Goal: Information Seeking & Learning: Learn about a topic

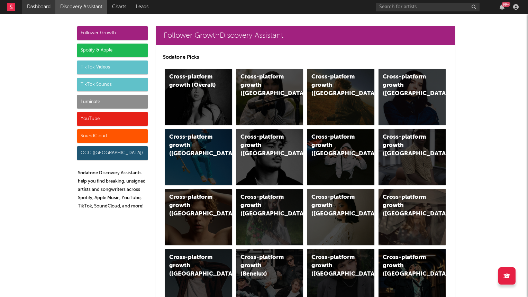
click at [55, 9] on link "Dashboard" at bounding box center [38, 7] width 33 height 14
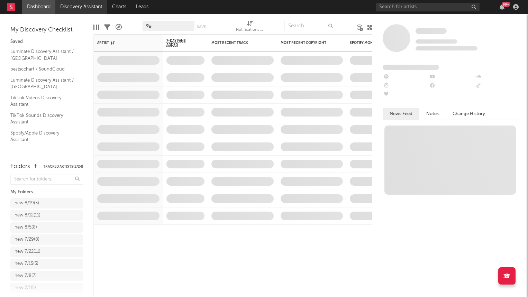
click at [82, 9] on link "Discovery Assistant" at bounding box center [81, 7] width 52 height 14
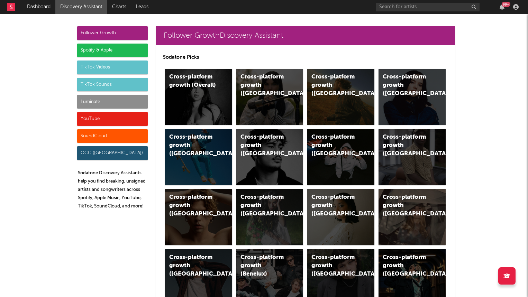
click at [99, 102] on div "Luminate" at bounding box center [112, 102] width 71 height 14
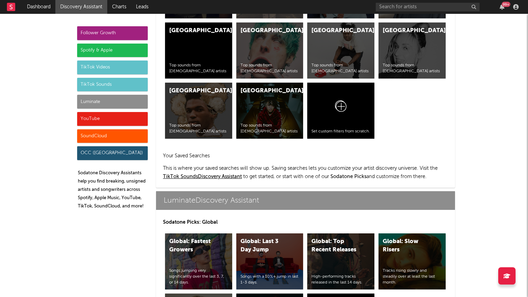
scroll to position [3074, 0]
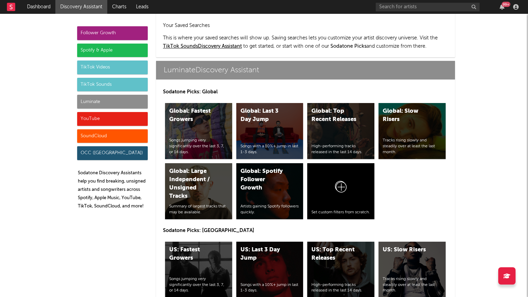
click at [334, 246] on div "US: Top Recent Releases" at bounding box center [335, 254] width 47 height 17
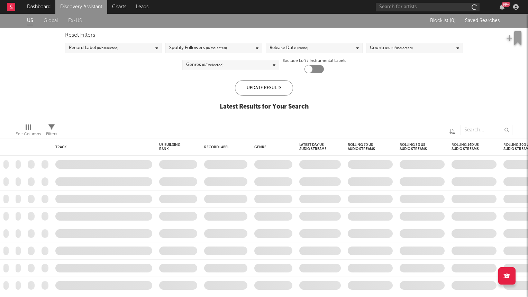
checkbox input "true"
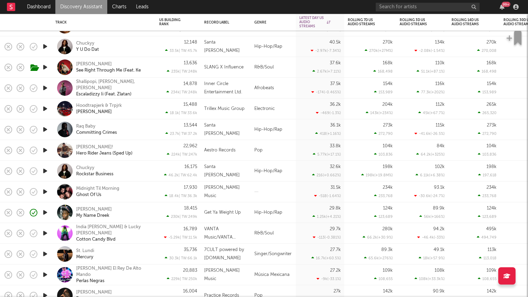
click at [152, 211] on div "Dreek Jones My Name Dreek" at bounding box center [104, 213] width 104 height 21
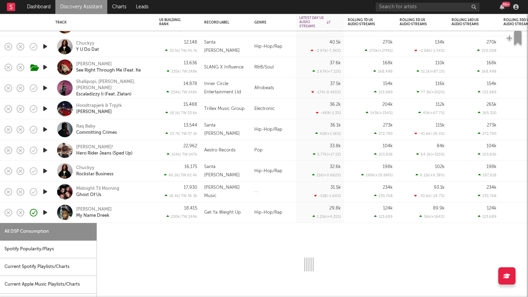
select select "1w"
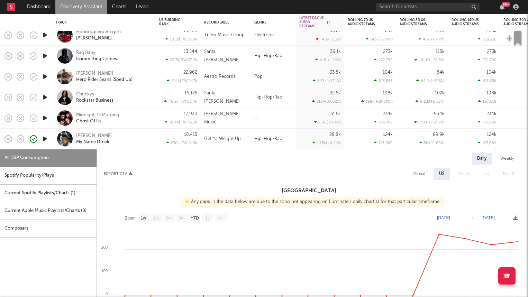
click at [45, 74] on icon "button" at bounding box center [45, 76] width 7 height 9
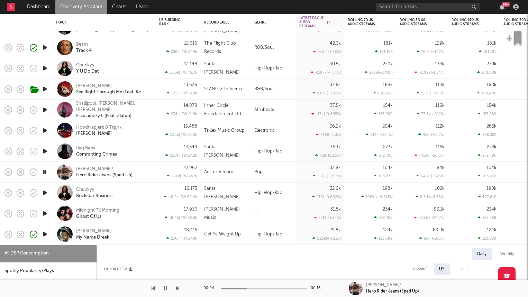
click at [158, 172] on div "22,962 224k | TW: 247k" at bounding box center [178, 172] width 45 height 21
select select "1w"
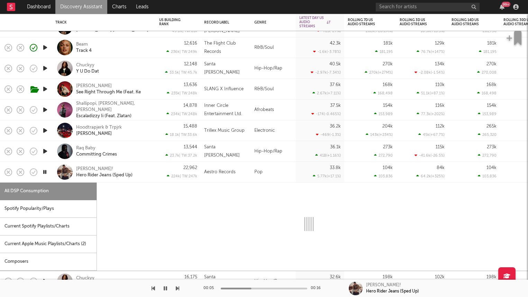
select select "1w"
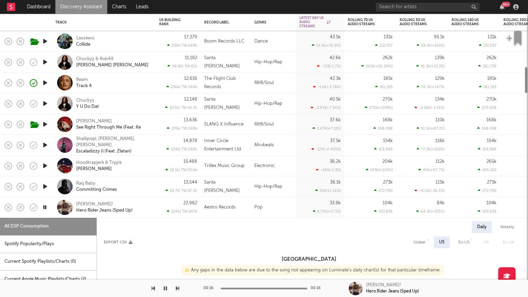
select select "1w"
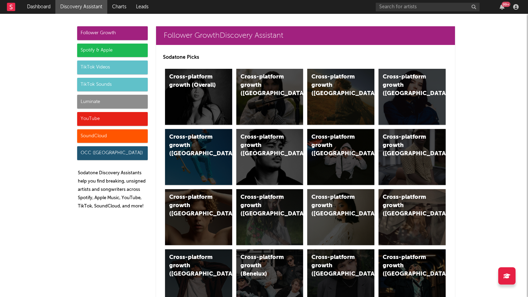
click at [134, 107] on div "Luminate" at bounding box center [112, 102] width 71 height 14
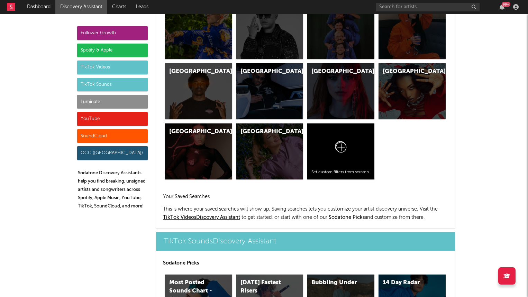
scroll to position [3074, 0]
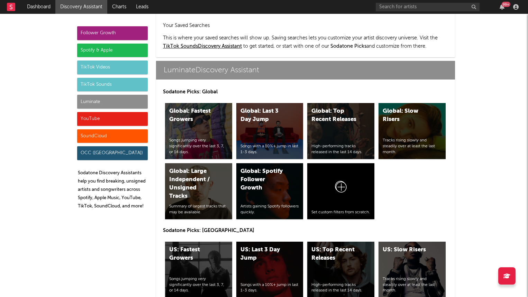
click at [338, 242] on div "US: Top Recent Releases High-performing tracks released in the last 14 days." at bounding box center [340, 270] width 67 height 56
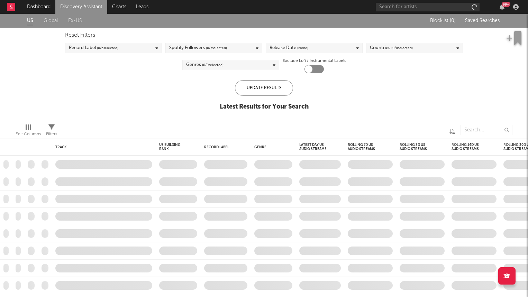
checkbox input "true"
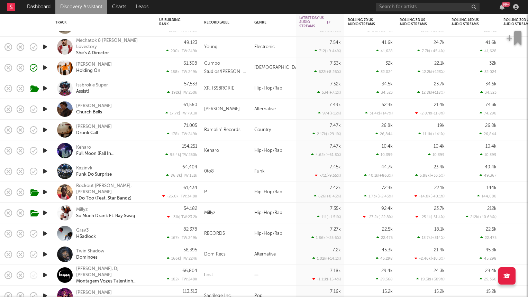
click at [46, 151] on icon "button" at bounding box center [45, 150] width 7 height 9
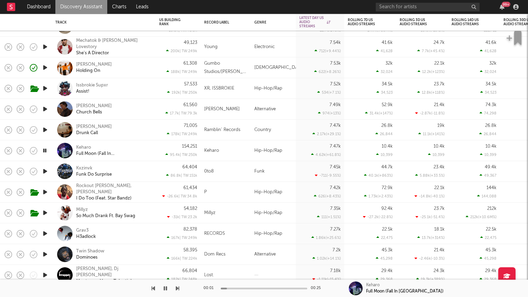
click at [141, 150] on div "Keharo Full Moon (Fall In [GEOGRAPHIC_DATA])" at bounding box center [113, 151] width 74 height 12
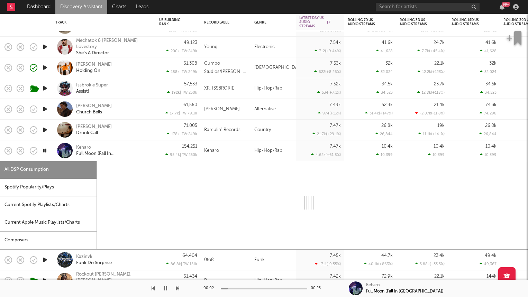
select select "1w"
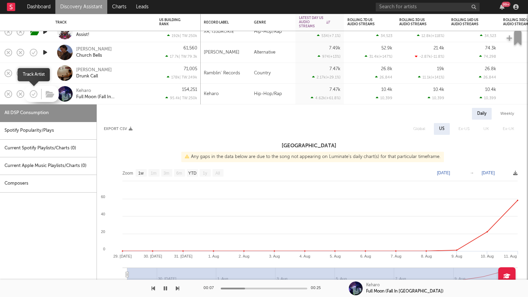
click at [32, 94] on icon "button" at bounding box center [34, 94] width 10 height 10
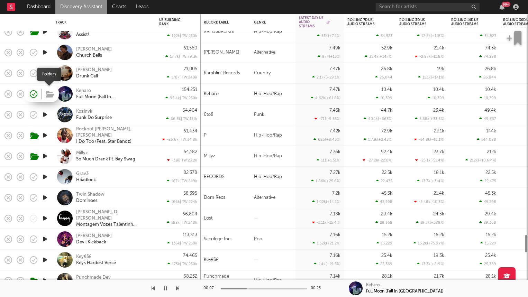
click at [50, 95] on icon "button" at bounding box center [50, 95] width 9 height 8
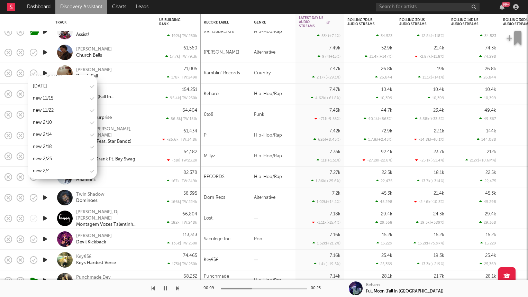
scroll to position [834, 0]
click at [60, 146] on div "new 8/19" at bounding box center [62, 151] width 69 height 10
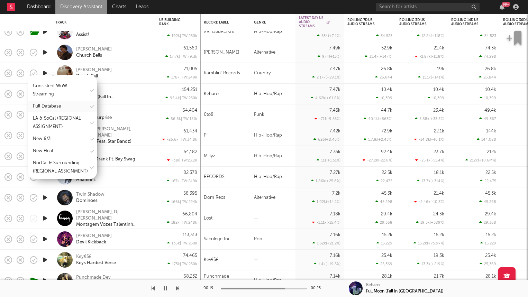
click at [55, 107] on div "Full Database" at bounding box center [47, 106] width 28 height 8
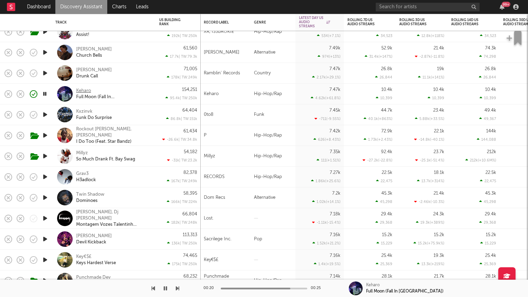
click at [89, 90] on div "Keharo" at bounding box center [83, 91] width 15 height 6
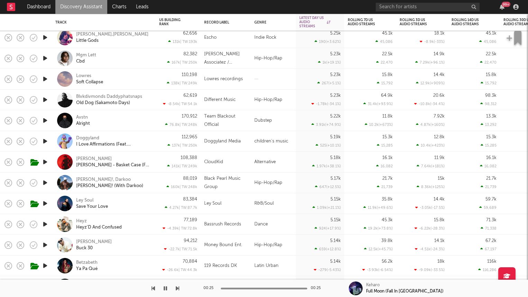
click at [46, 58] on icon "button" at bounding box center [45, 58] width 7 height 9
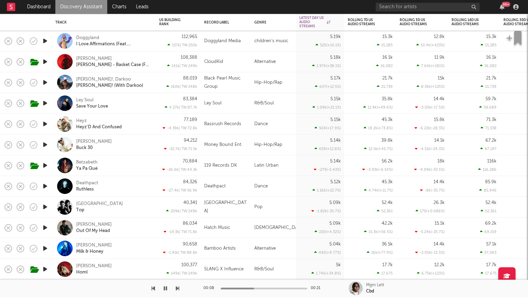
click at [61, 8] on link "Discovery Assistant" at bounding box center [81, 7] width 52 height 14
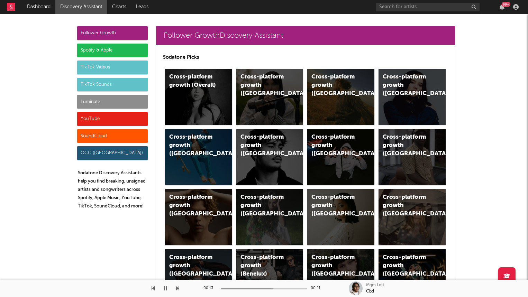
click at [120, 102] on div "Luminate" at bounding box center [112, 102] width 71 height 14
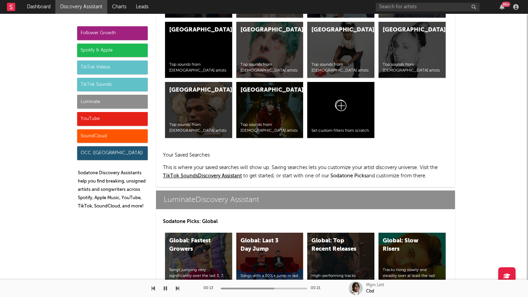
scroll to position [3074, 0]
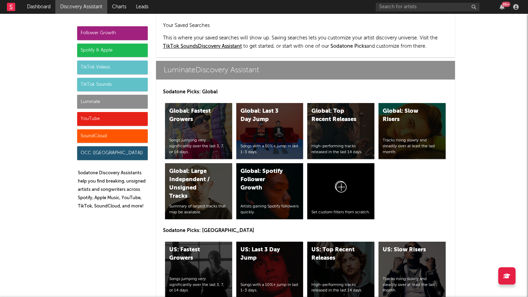
click at [343, 246] on div "US: Top Recent Releases" at bounding box center [335, 254] width 47 height 17
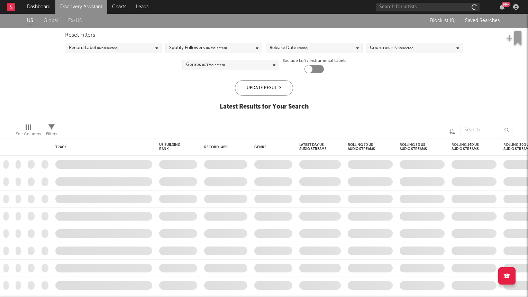
checkbox input "true"
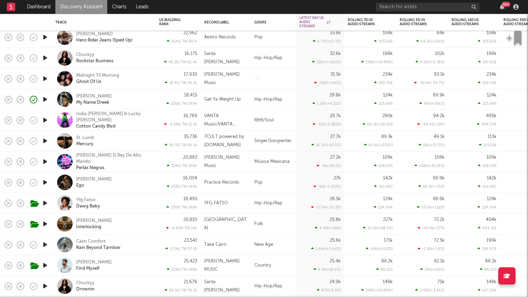
click at [71, 10] on link "Discovery Assistant" at bounding box center [81, 7] width 52 height 14
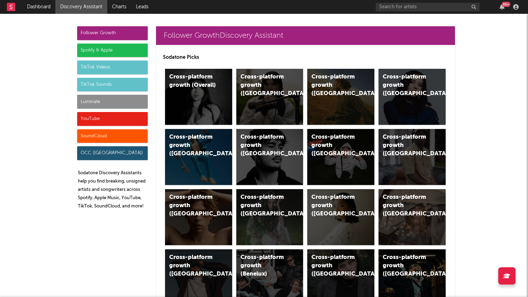
click at [103, 105] on div "Luminate" at bounding box center [112, 102] width 71 height 14
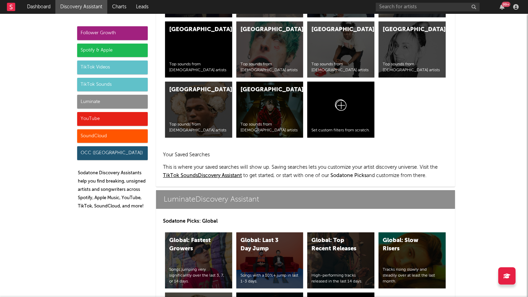
scroll to position [3074, 0]
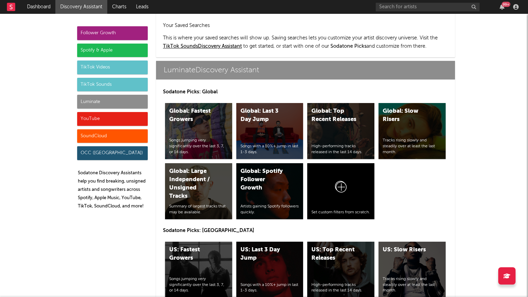
click at [195, 277] on div "Songs jumping very significantly over the last 3, 7, or 14 days." at bounding box center [198, 285] width 59 height 17
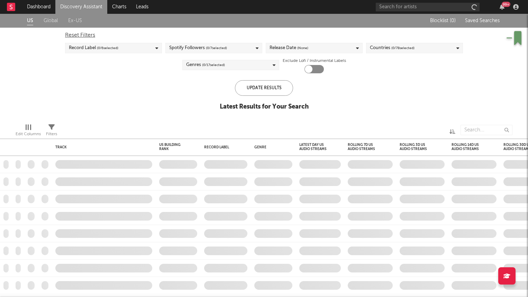
checkbox input "true"
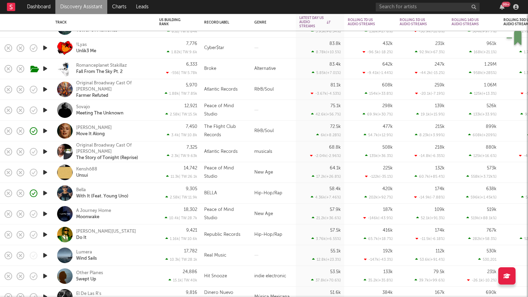
click at [196, 194] on div "9,305 2.58k | TW: 11.9k" at bounding box center [178, 193] width 38 height 20
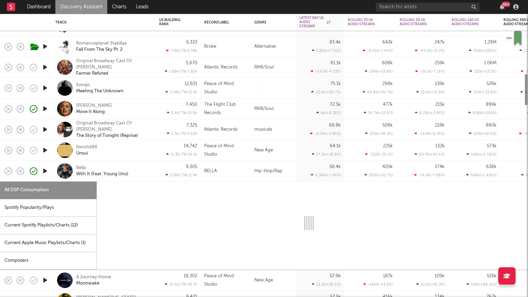
select select "6m"
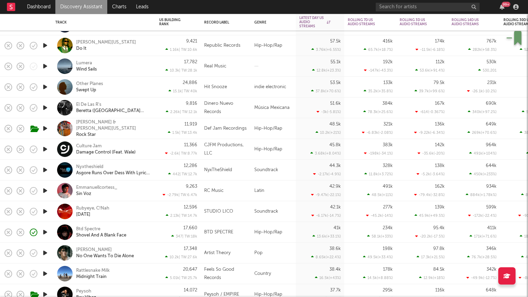
click at [253, 234] on div "Hip-Hop/Rap" at bounding box center [273, 232] width 45 height 21
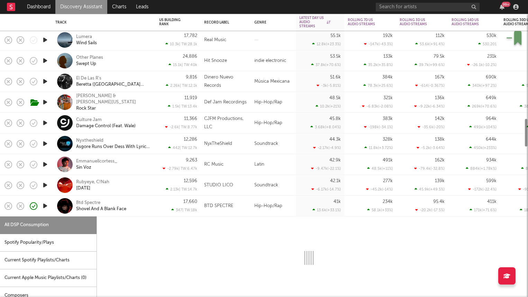
select select "6m"
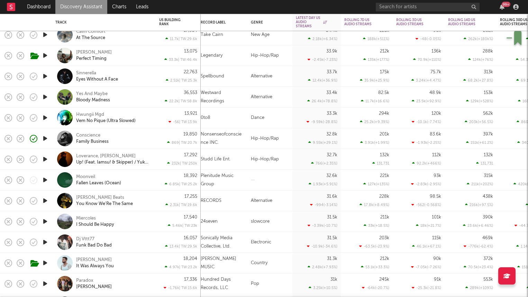
click at [146, 137] on div "Conscience Family Business" at bounding box center [113, 139] width 74 height 12
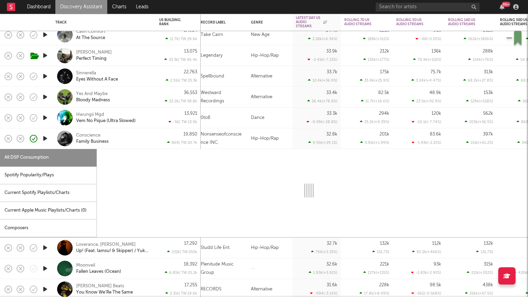
select select "6m"
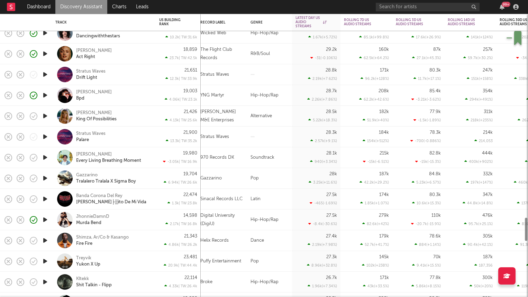
click at [196, 130] on div "21,900 13.3k | TW: 35.2k" at bounding box center [178, 137] width 38 height 20
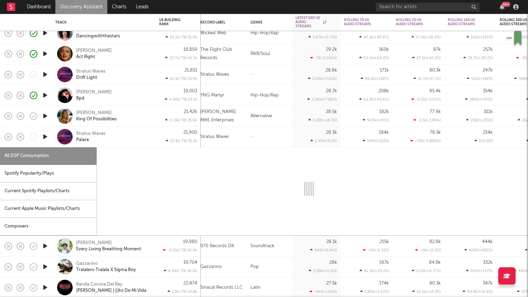
select select "1w"
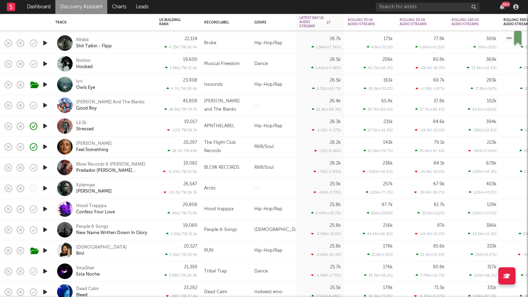
click at [137, 126] on div "Lil 2k Stressed" at bounding box center [113, 126] width 74 height 12
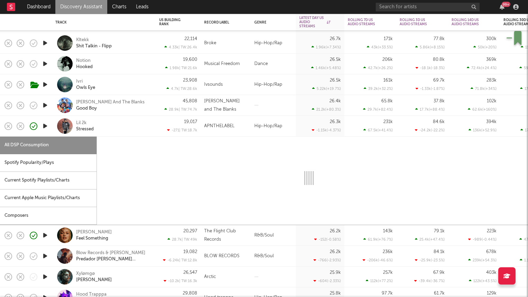
select select "1w"
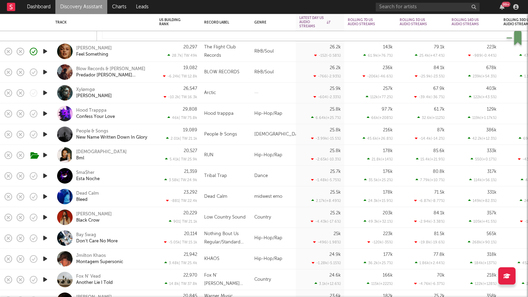
click at [44, 219] on icon "button" at bounding box center [45, 217] width 7 height 9
click at [127, 152] on div "Katozai Bml" at bounding box center [113, 155] width 74 height 12
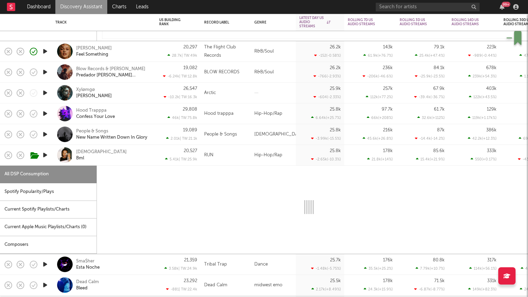
select select "6m"
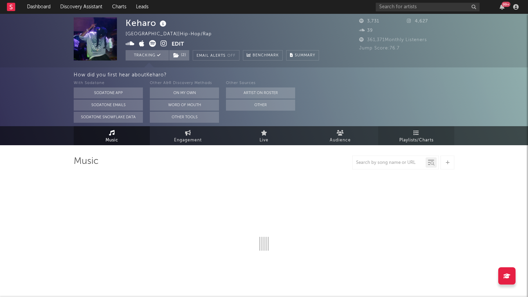
select select "6m"
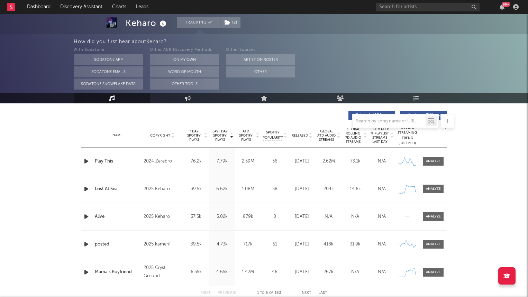
scroll to position [281, 0]
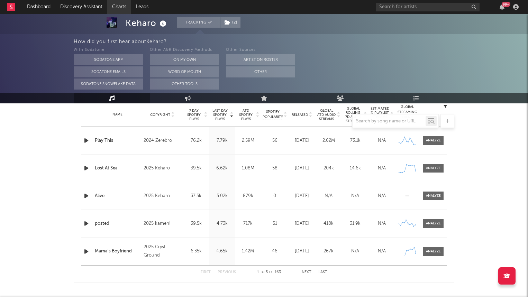
click at [127, 6] on link "Charts" at bounding box center [119, 7] width 24 height 14
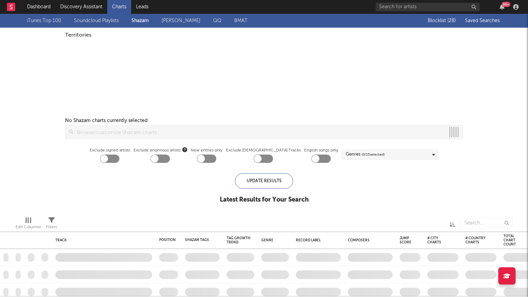
checkbox input "true"
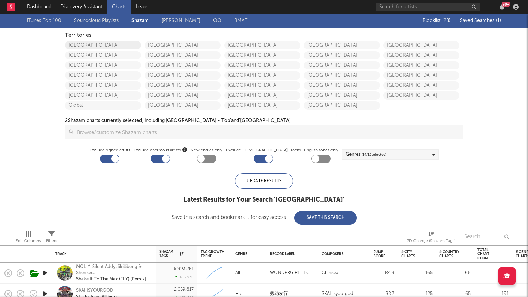
click at [70, 45] on link "[GEOGRAPHIC_DATA]" at bounding box center [103, 45] width 76 height 8
